Goal: Find specific page/section: Find specific page/section

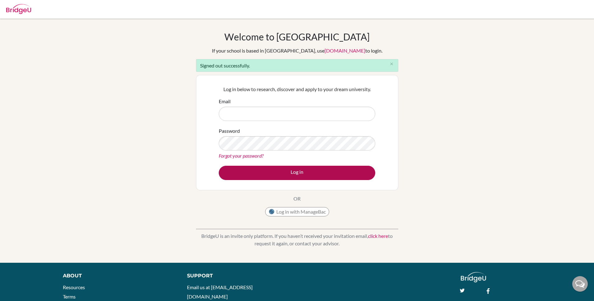
type input "[EMAIL_ADDRESS][DOMAIN_NAME]"
click at [296, 177] on button "Log in" at bounding box center [297, 173] width 157 height 14
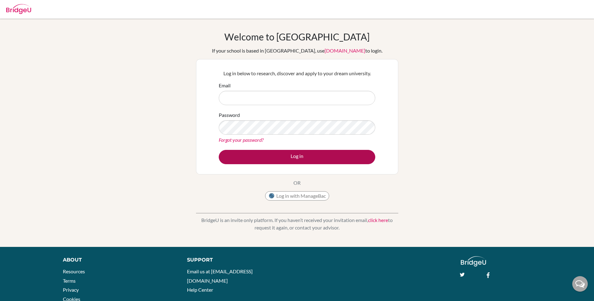
type input "[EMAIL_ADDRESS][DOMAIN_NAME]"
click at [299, 156] on button "Log in" at bounding box center [297, 157] width 157 height 14
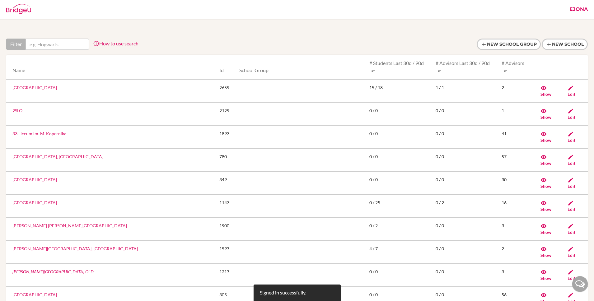
click at [52, 41] on input "text" at bounding box center [57, 44] width 63 height 11
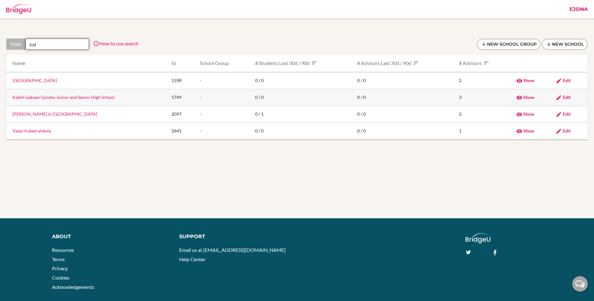
type input "kat"
click at [66, 97] on link "Katoh Gakuen Gyoshu Junior and Senior High School" at bounding box center [63, 97] width 102 height 5
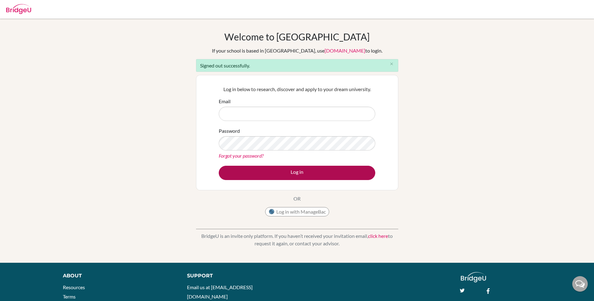
type input "ejona@bridge-u.com"
click at [302, 173] on button "Log in" at bounding box center [297, 173] width 157 height 14
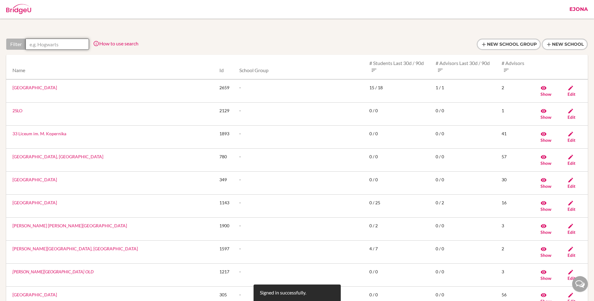
click at [69, 42] on input "text" at bounding box center [57, 44] width 63 height 11
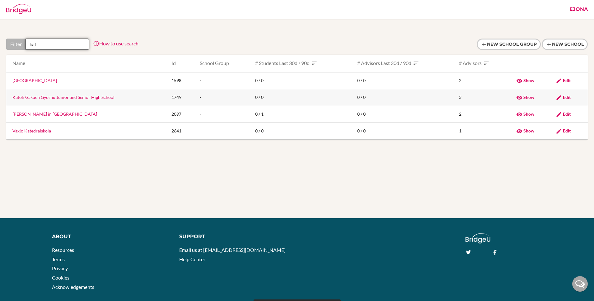
type input "kat"
click at [52, 96] on link "Katoh Gakuen Gyoshu Junior and Senior High School" at bounding box center [63, 97] width 102 height 5
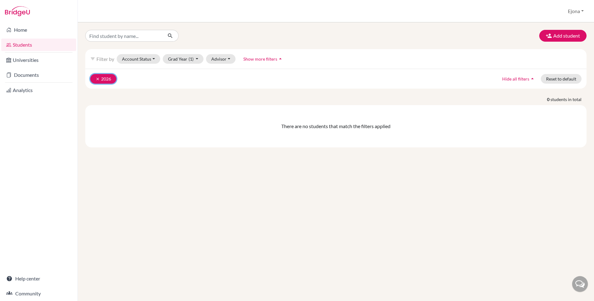
click at [92, 80] on button "clear 2026" at bounding box center [103, 79] width 26 height 10
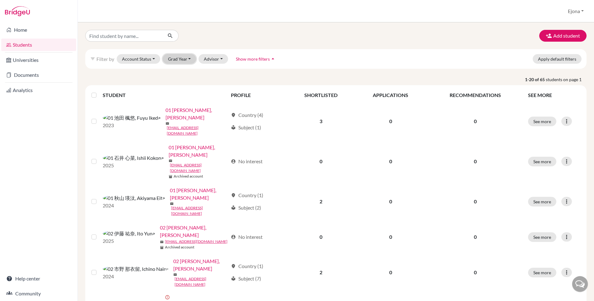
click at [184, 57] on button "Grad Year" at bounding box center [180, 59] width 34 height 10
drag, startPoint x: 228, startPoint y: 30, endPoint x: 267, endPoint y: 9, distance: 43.9
click at [228, 30] on div at bounding box center [166, 36] width 170 height 12
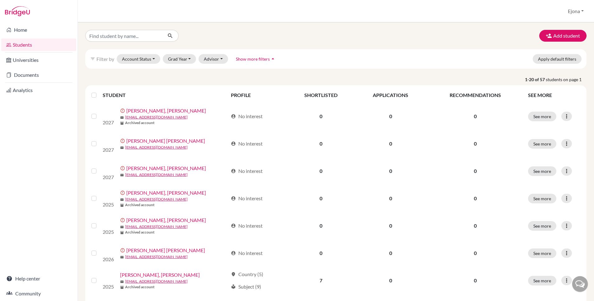
scroll to position [0, 0]
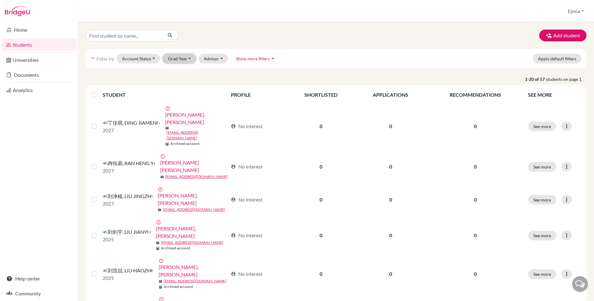
click at [184, 56] on button "Grad Year" at bounding box center [180, 59] width 34 height 10
click at [171, 85] on span "2026" at bounding box center [176, 81] width 11 height 7
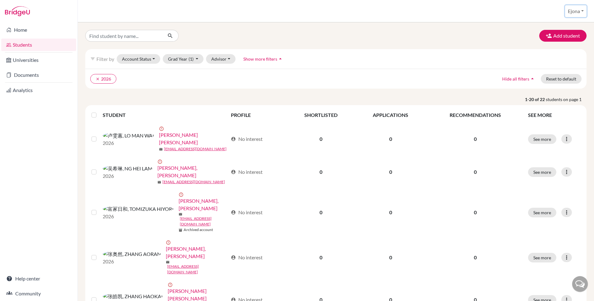
click at [576, 11] on button "Ejona" at bounding box center [575, 11] width 21 height 12
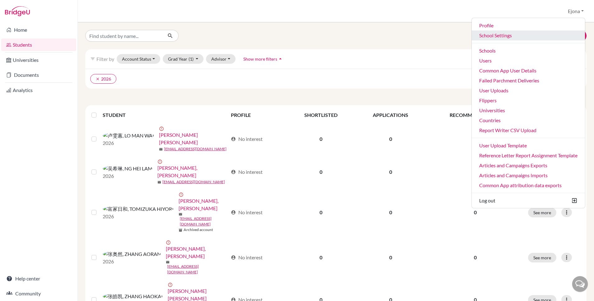
click at [495, 36] on link "School Settings" at bounding box center [528, 35] width 113 height 10
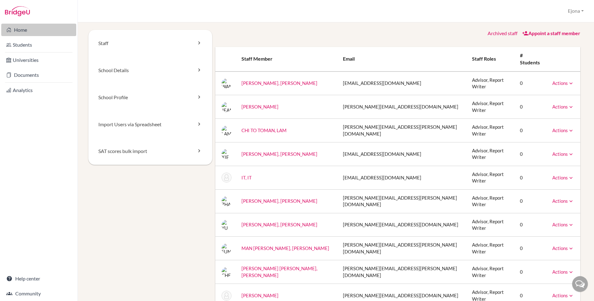
click at [37, 30] on link "Home" at bounding box center [38, 30] width 75 height 12
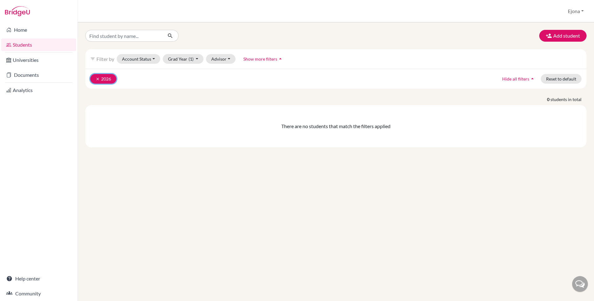
click at [93, 77] on button "clear 2026" at bounding box center [103, 79] width 26 height 10
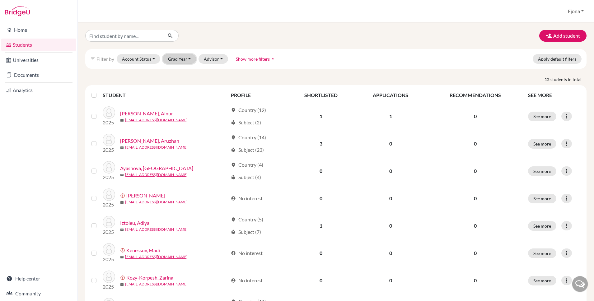
click at [184, 56] on button "Grad Year" at bounding box center [180, 59] width 34 height 10
click at [243, 35] on div at bounding box center [166, 36] width 170 height 12
